Goal: Find specific page/section: Find specific page/section

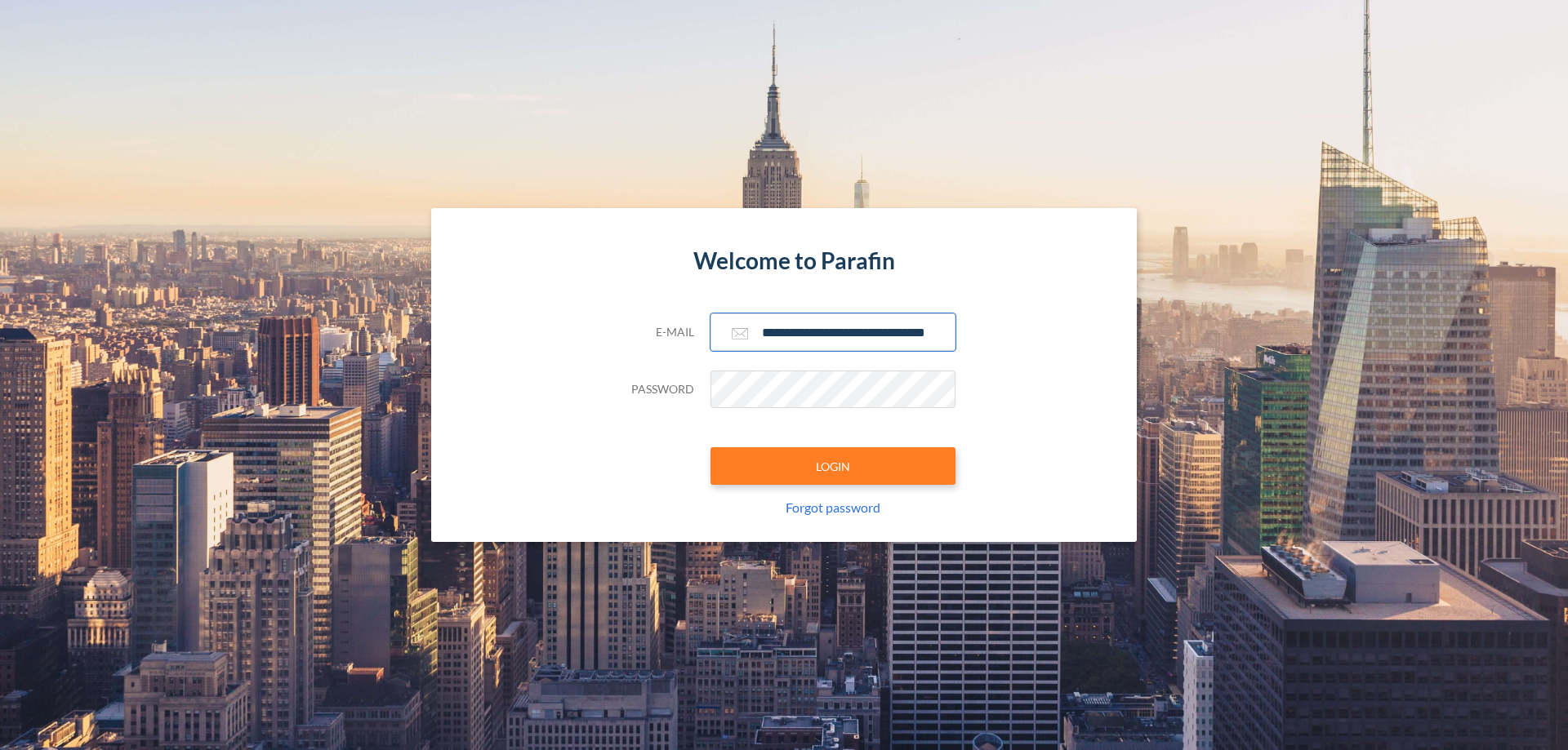
type input "**********"
click at [833, 466] on button "LOGIN" at bounding box center [833, 466] width 245 height 38
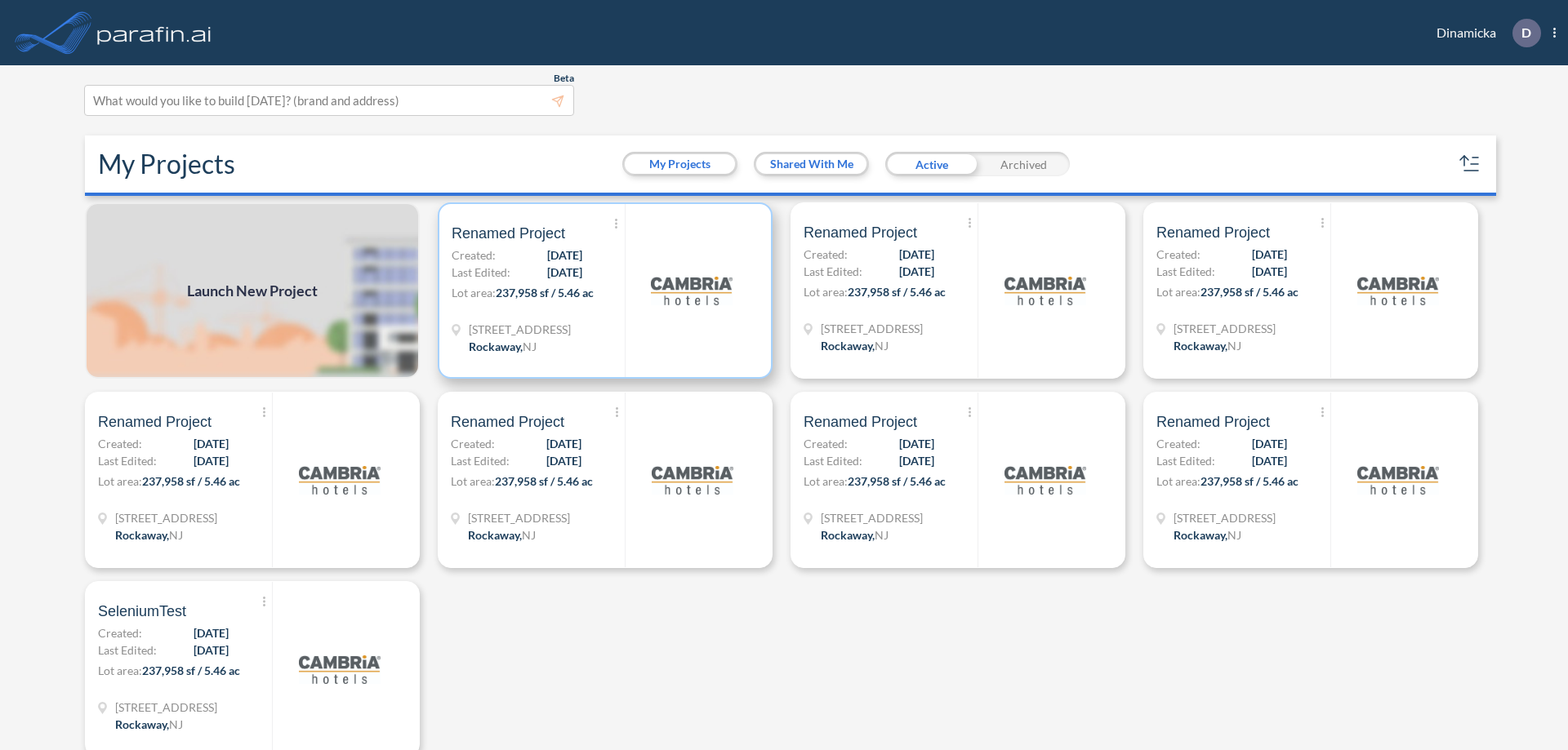
scroll to position [4, 0]
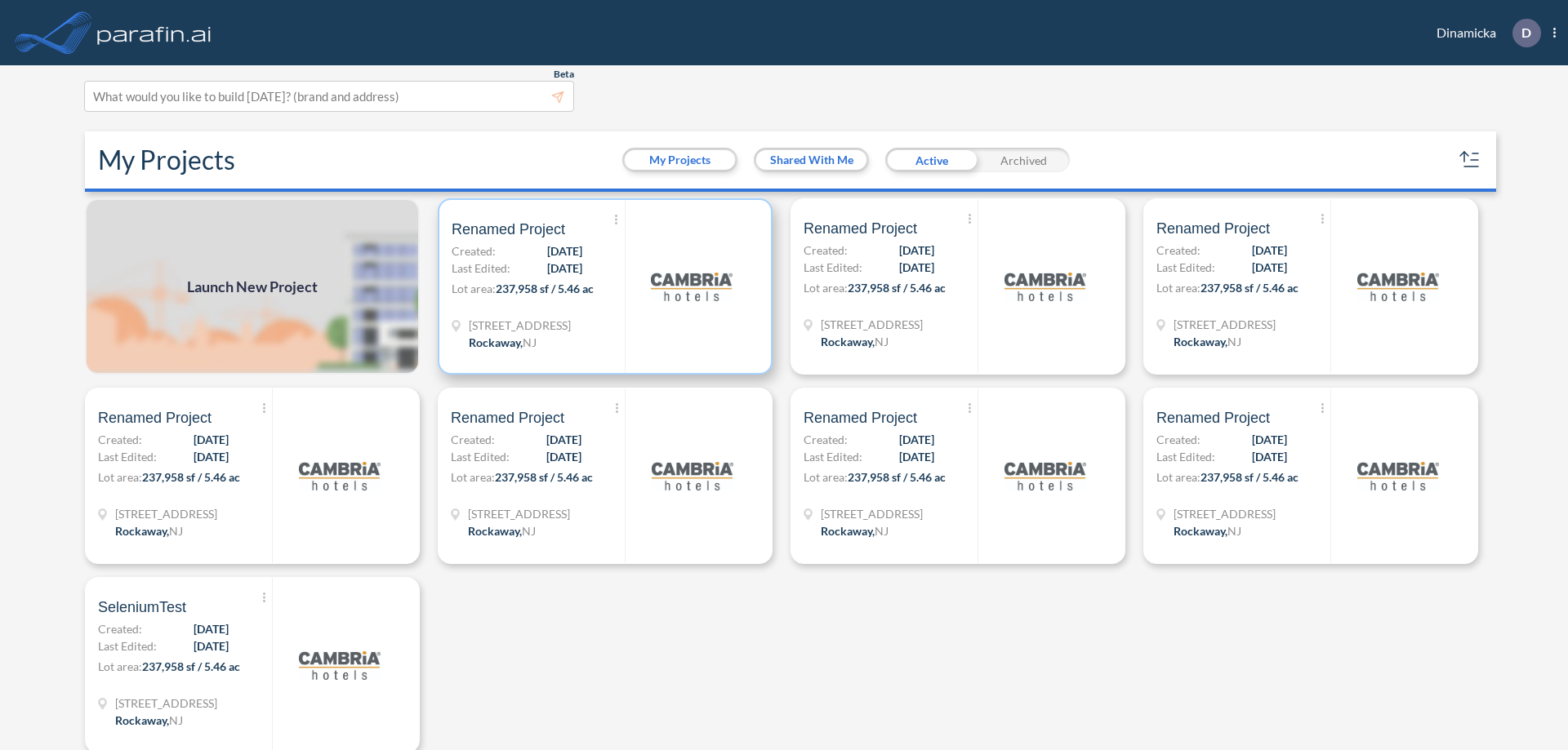
click at [602, 286] on p "Lot area: 237,958 sf / 5.46 ac" at bounding box center [538, 291] width 173 height 23
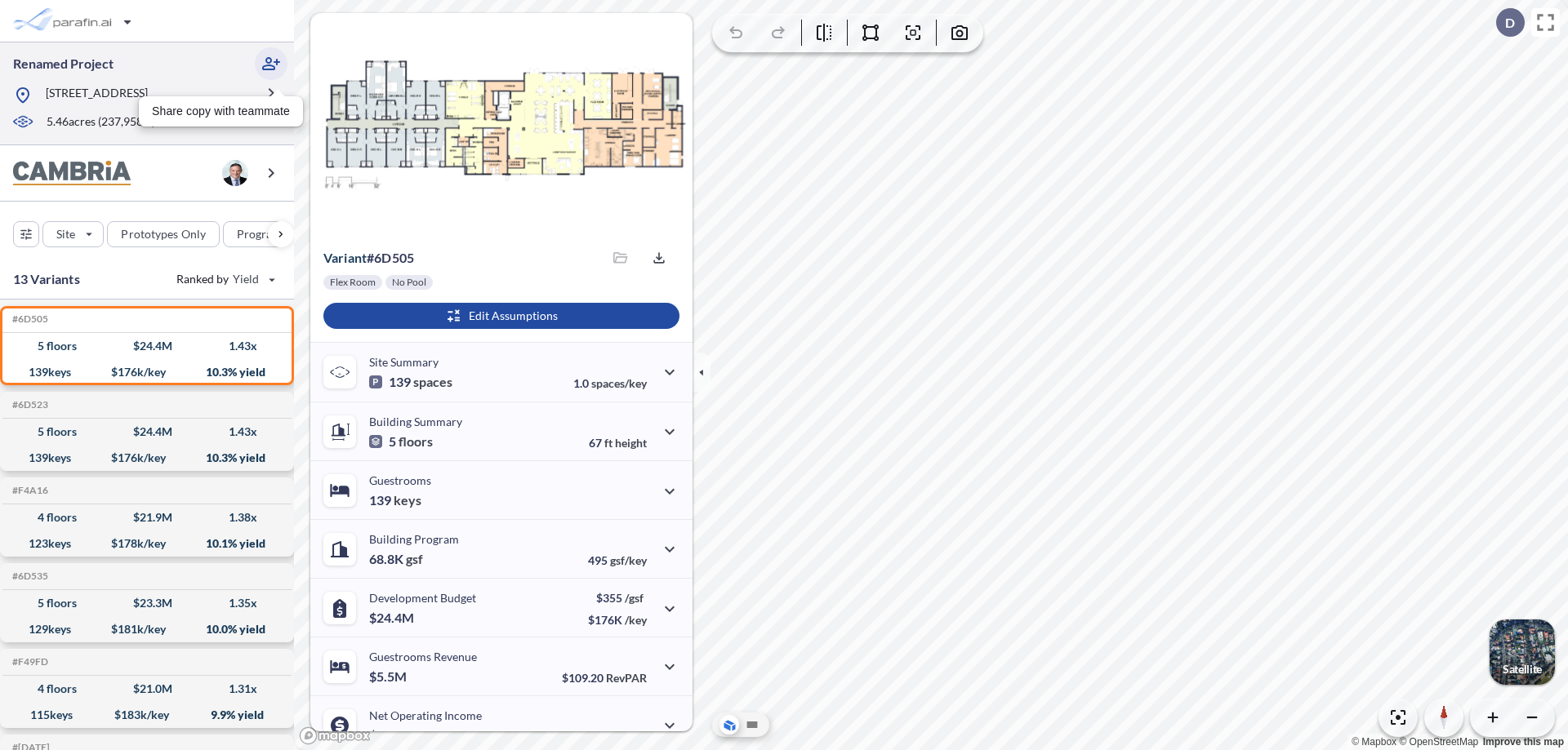
click at [271, 64] on icon "button" at bounding box center [271, 64] width 20 height 20
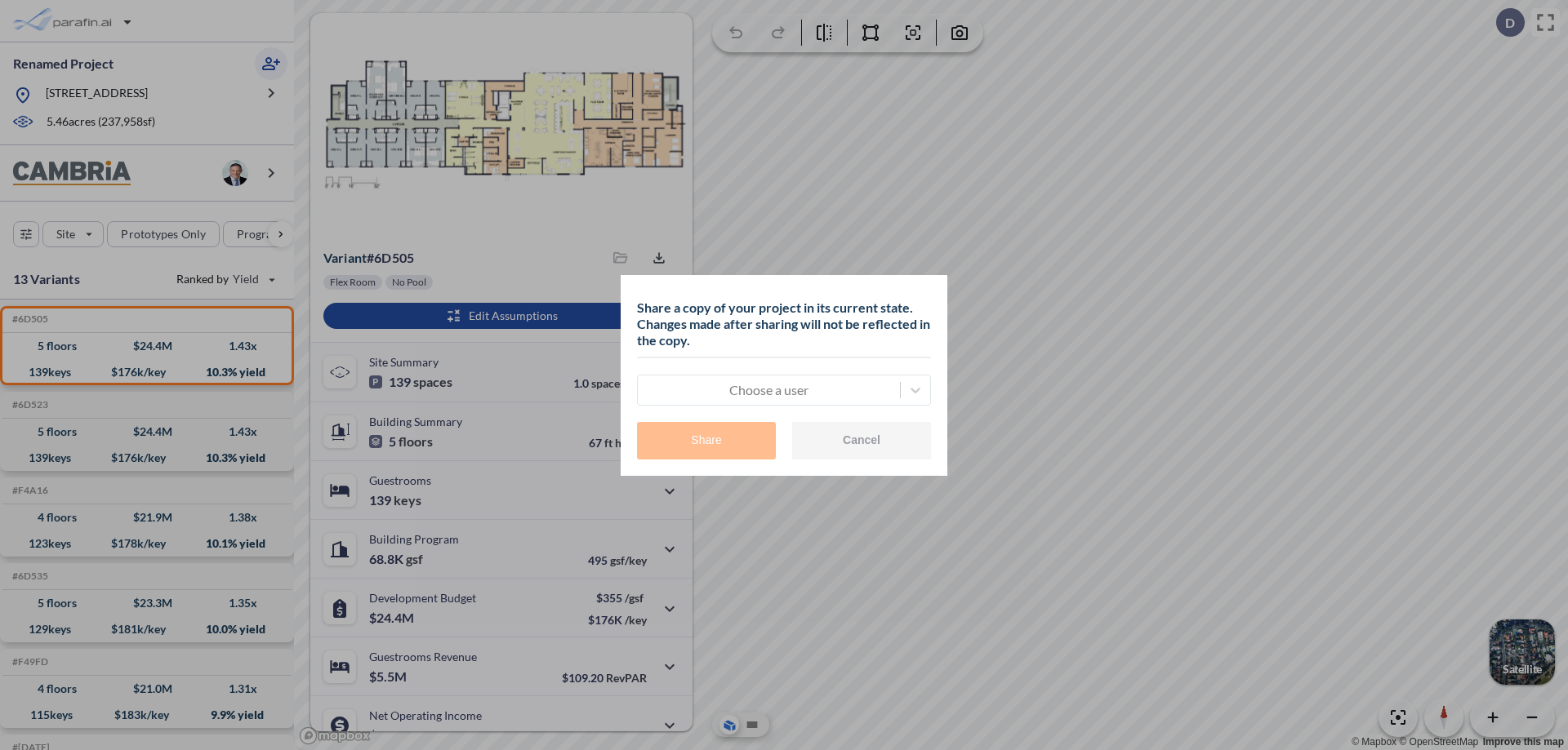
click at [768, 390] on div at bounding box center [768, 390] width 246 height 20
